Goal: Information Seeking & Learning: Learn about a topic

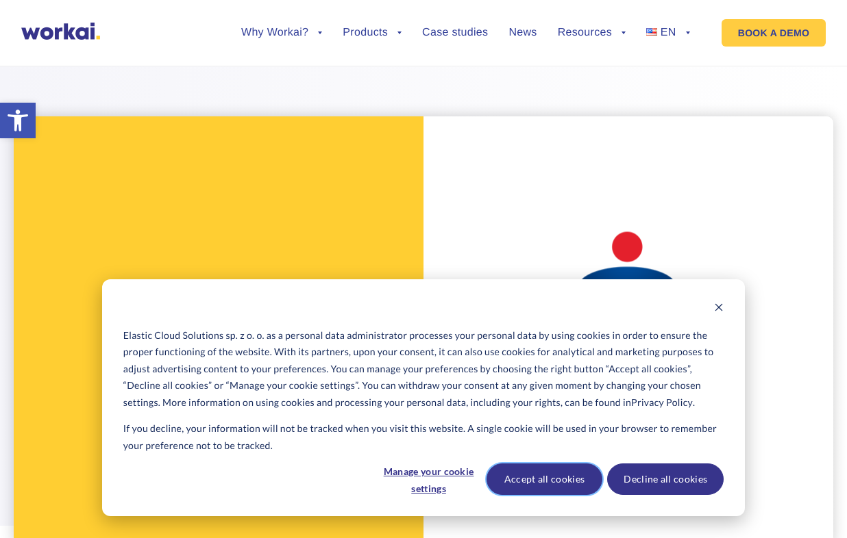
click at [532, 473] on button "Accept all cookies" at bounding box center [544, 480] width 116 height 32
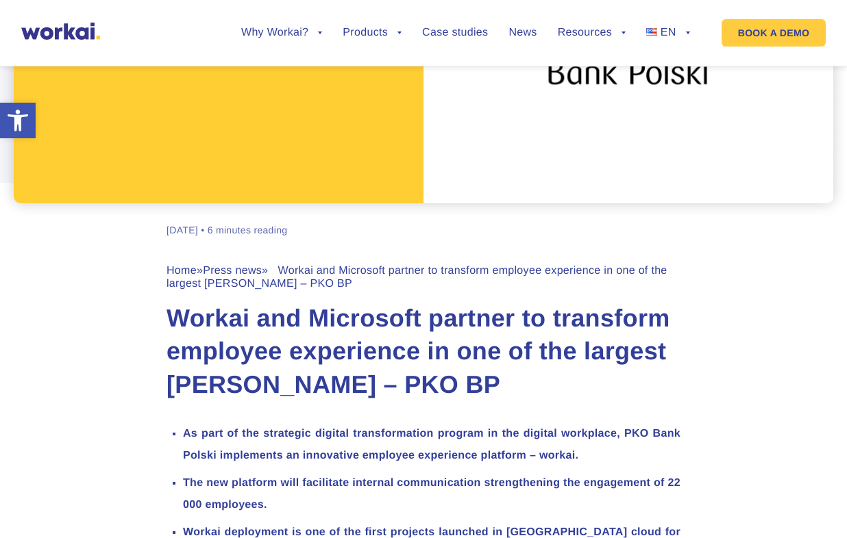
scroll to position [530, 0]
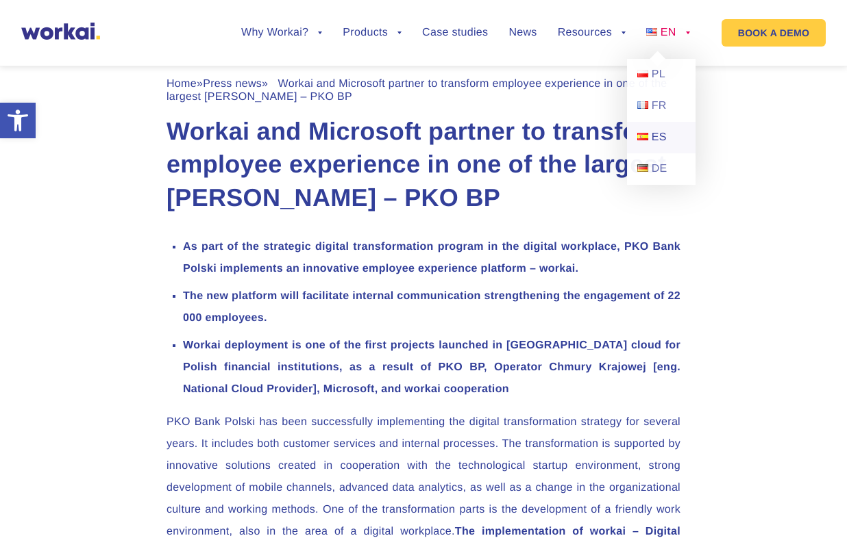
click at [660, 145] on link "ES" at bounding box center [661, 138] width 69 height 32
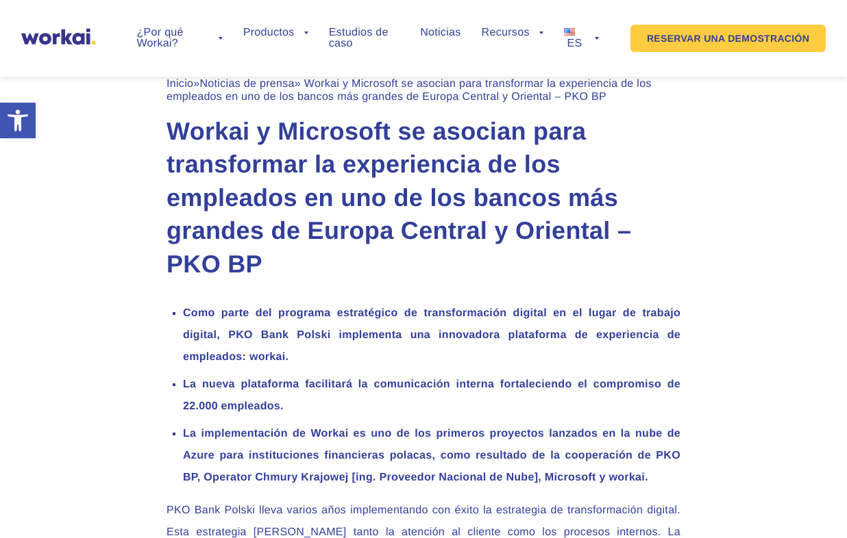
click at [324, 306] on li "Como parte del programa estratégico de transformación digital en el lugar de tr…" at bounding box center [431, 336] width 497 height 66
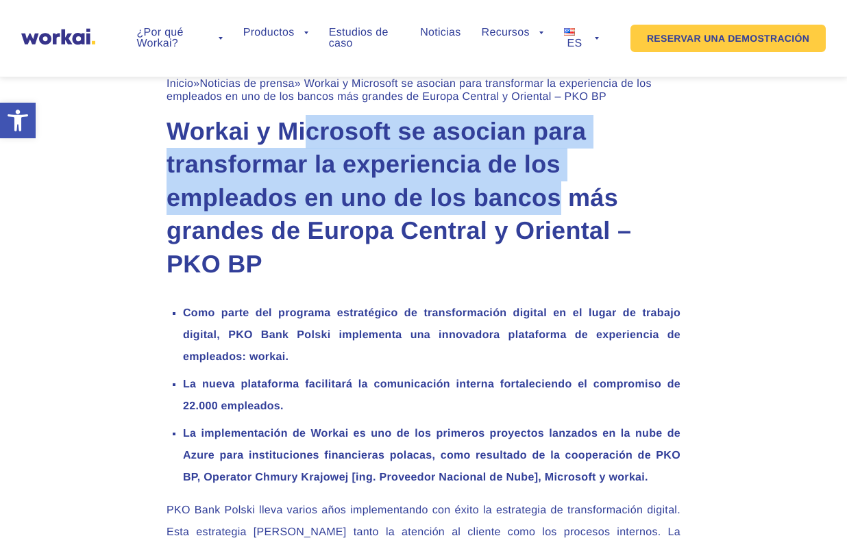
drag, startPoint x: 312, startPoint y: 134, endPoint x: 556, endPoint y: 195, distance: 250.5
click at [556, 195] on font "Workai y Microsoft se asocian para transformar la experiencia de los empleados …" at bounding box center [398, 197] width 464 height 161
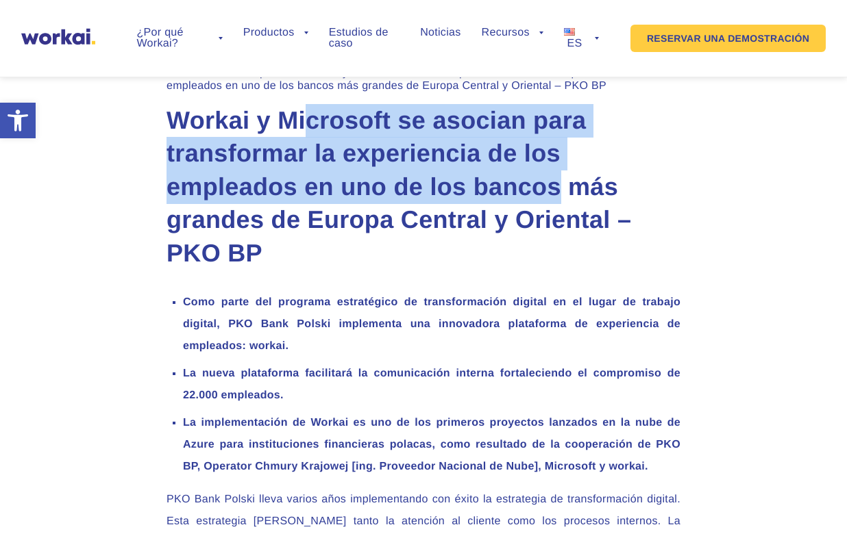
scroll to position [556, 0]
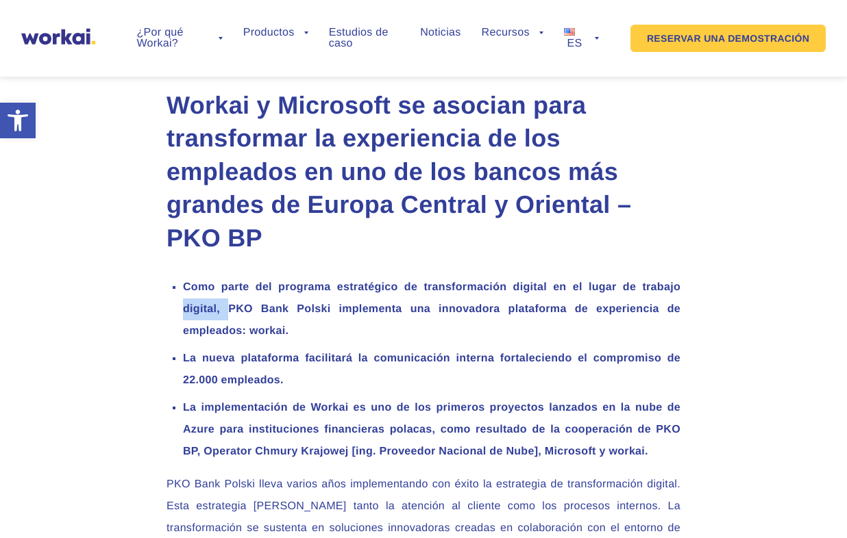
drag, startPoint x: 184, startPoint y: 313, endPoint x: 231, endPoint y: 313, distance: 46.6
click at [231, 313] on font "Como parte del programa estratégico de transformación digital en el lugar de tr…" at bounding box center [431, 309] width 497 height 55
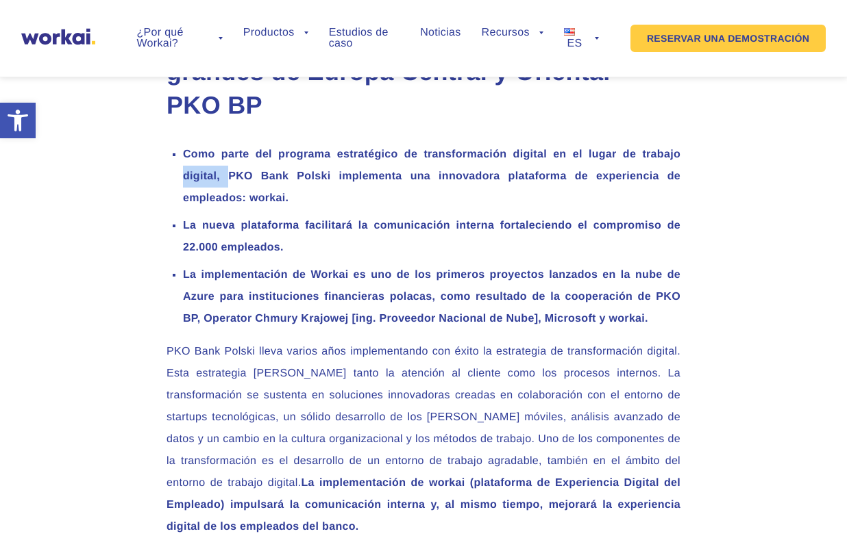
scroll to position [702, 0]
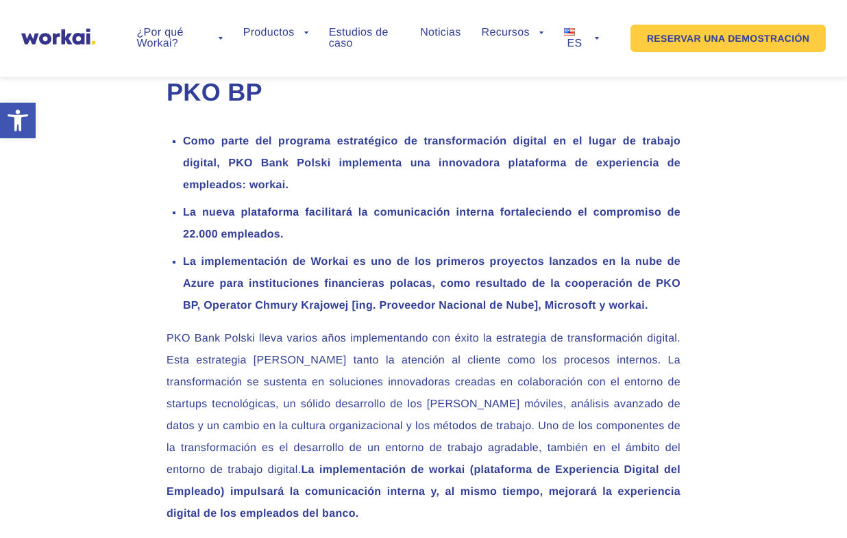
click at [190, 290] on font "La implementación de Workai es uno de los primeros proyectos lanzados en la nub…" at bounding box center [431, 283] width 497 height 55
click at [191, 290] on font "La implementación de Workai es uno de los primeros proyectos lanzados en la nub…" at bounding box center [431, 283] width 497 height 55
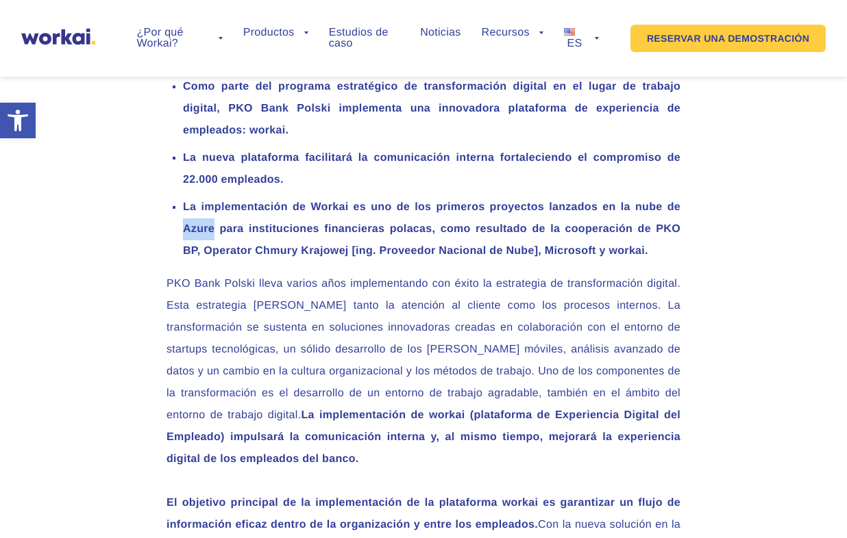
scroll to position [772, 0]
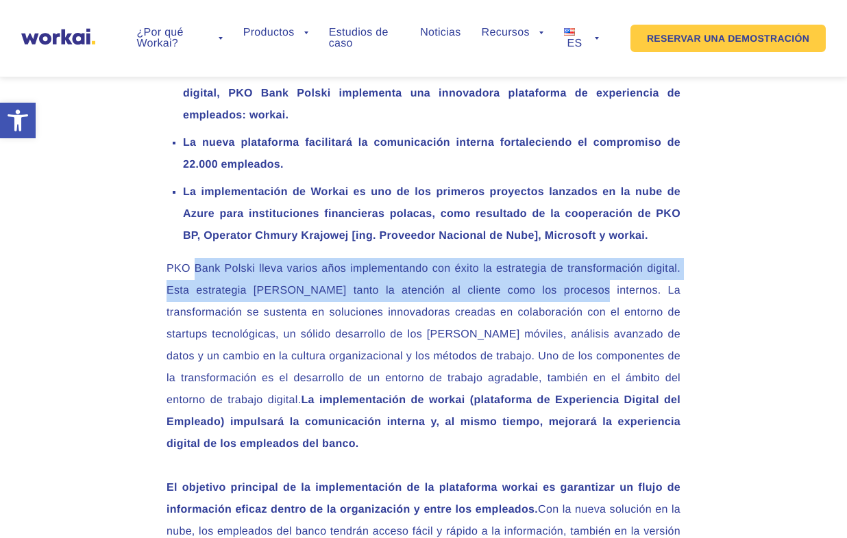
drag, startPoint x: 192, startPoint y: 269, endPoint x: 555, endPoint y: 293, distance: 363.2
click at [555, 293] on font "PKO Bank Polski lleva varios años implementando con éxito la estrategia de tran…" at bounding box center [423, 334] width 514 height 143
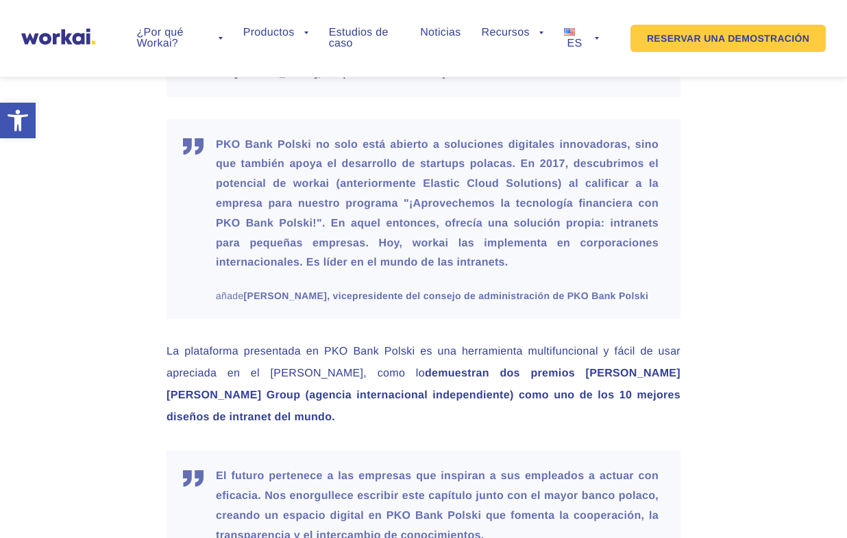
scroll to position [1749, 0]
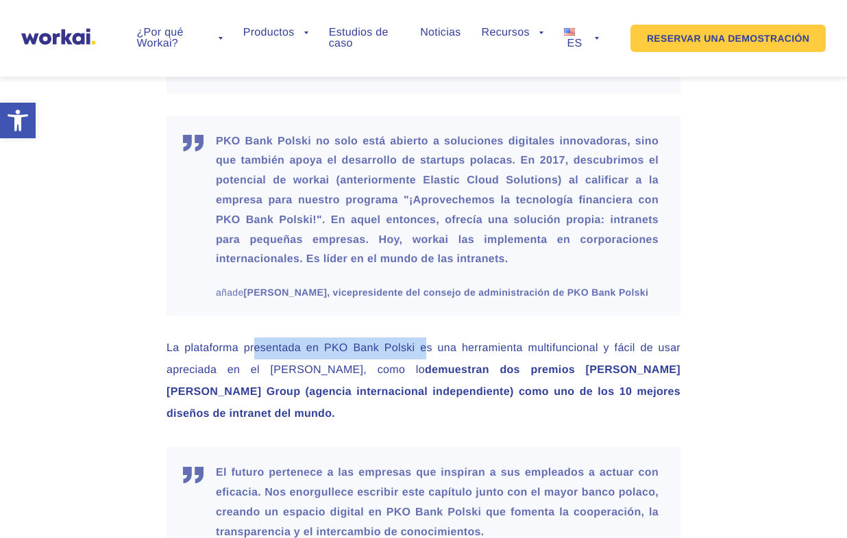
drag, startPoint x: 256, startPoint y: 330, endPoint x: 426, endPoint y: 325, distance: 170.6
click at [426, 343] on font "La plataforma presentada en PKO Bank Polski es una herramienta multifuncional y…" at bounding box center [423, 360] width 514 height 34
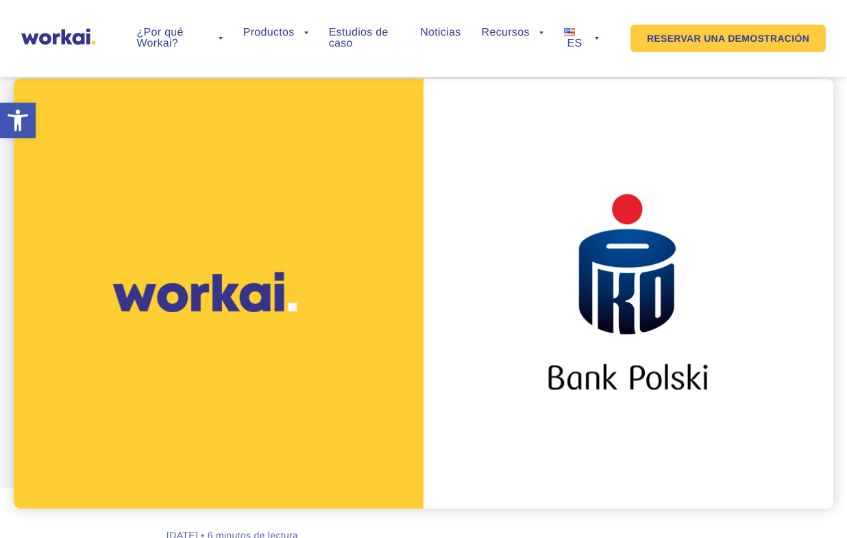
scroll to position [32, 0]
